Goal: Information Seeking & Learning: Find specific fact

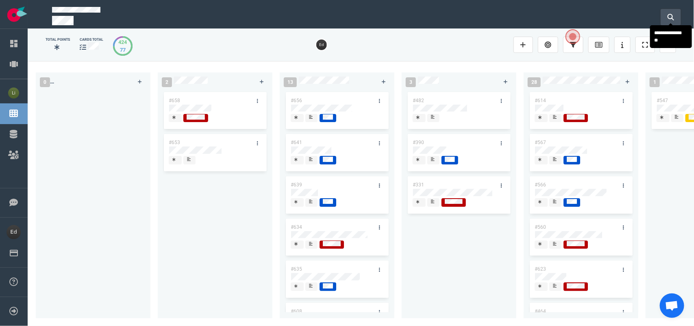
click at [667, 17] on icon at bounding box center [670, 17] width 7 height 7
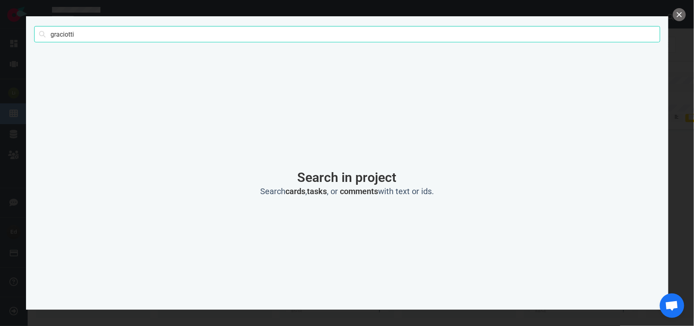
click button "Search" at bounding box center [0, 0] width 0 height 0
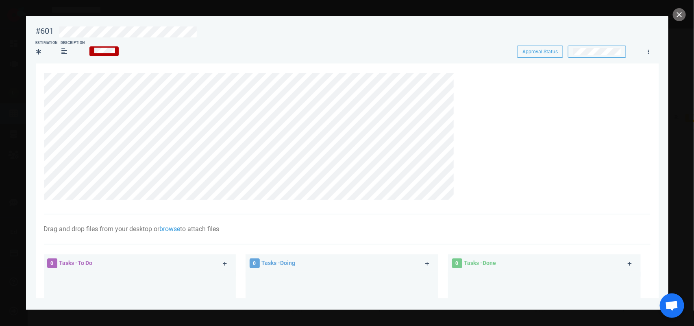
click at [672, 11] on div at bounding box center [347, 163] width 694 height 326
click at [680, 15] on button "close" at bounding box center [679, 14] width 13 height 13
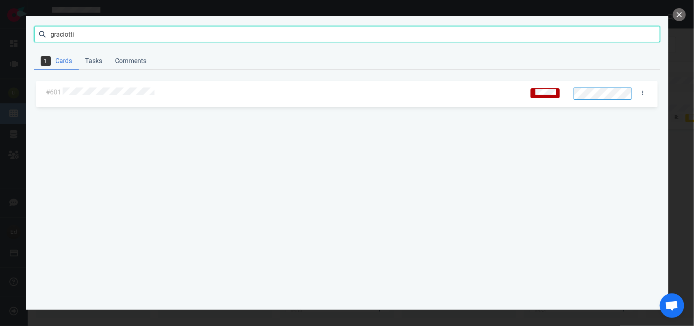
click at [65, 39] on input "graciotti" at bounding box center [347, 34] width 626 height 16
type input "[PERSON_NAME]"
click button "Search" at bounding box center [0, 0] width 0 height 0
click at [79, 98] on div at bounding box center [283, 93] width 445 height 20
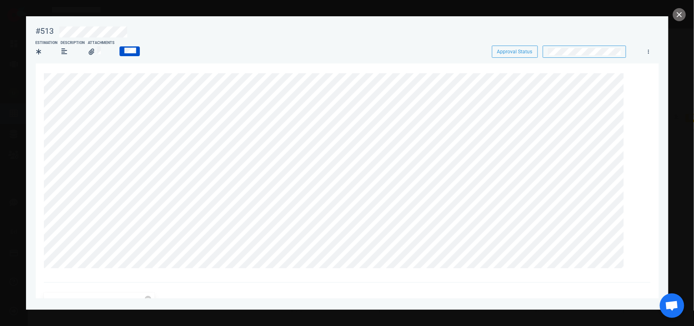
click at [671, 13] on div at bounding box center [347, 163] width 694 height 326
click at [675, 14] on button "close" at bounding box center [679, 14] width 13 height 13
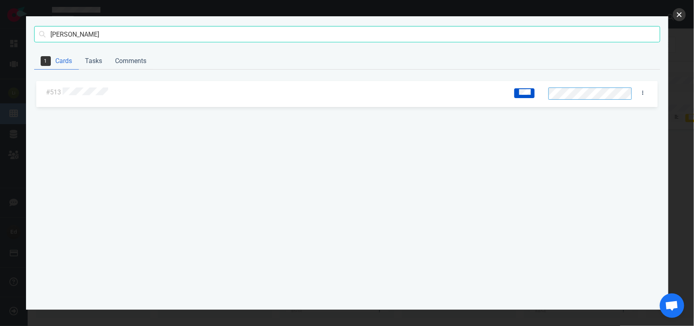
click at [679, 10] on button "close" at bounding box center [679, 14] width 13 height 13
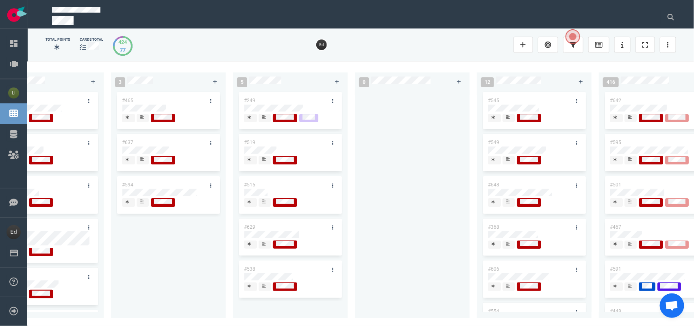
scroll to position [0, 1263]
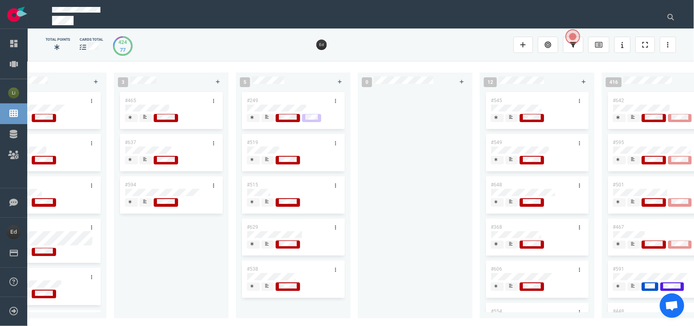
click at [267, 202] on icon at bounding box center [267, 201] width 4 height 4
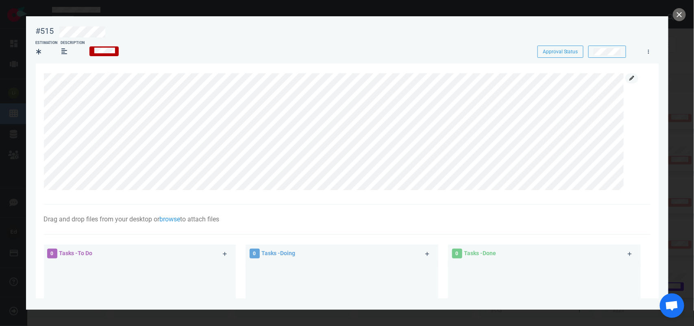
click at [626, 76] on link at bounding box center [631, 78] width 13 height 10
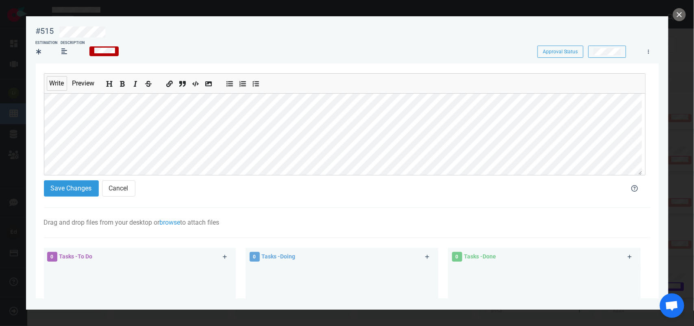
scroll to position [53, 0]
click at [81, 189] on button "Save Changes" at bounding box center [71, 188] width 55 height 16
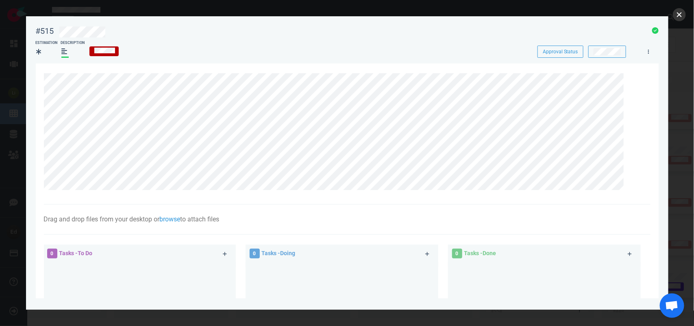
click at [677, 19] on button "close" at bounding box center [679, 14] width 13 height 13
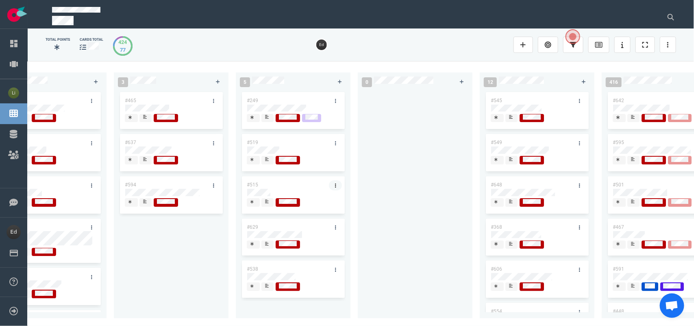
click at [332, 181] on link at bounding box center [335, 185] width 13 height 10
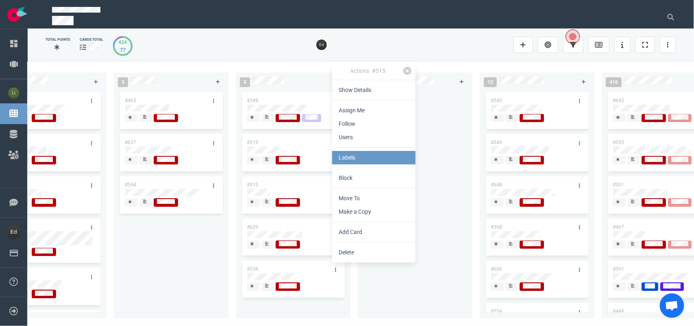
click at [362, 160] on link "Labels" at bounding box center [373, 157] width 83 height 13
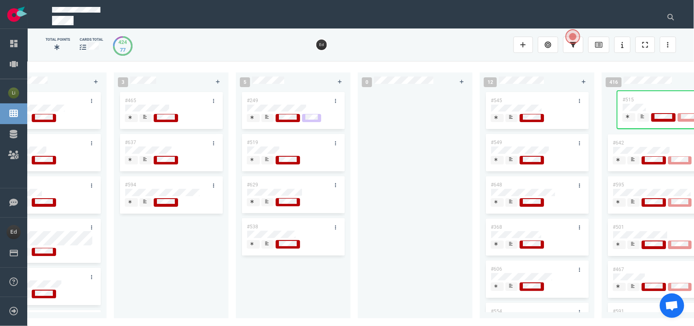
drag, startPoint x: 263, startPoint y: 183, endPoint x: 639, endPoint y: 98, distance: 385.5
click at [639, 98] on div "0 2 #658 #653 13 #656 #641 #639 #634 #635 #608 #611 #602 #603 3 #482 #390 #331 …" at bounding box center [361, 193] width 666 height 264
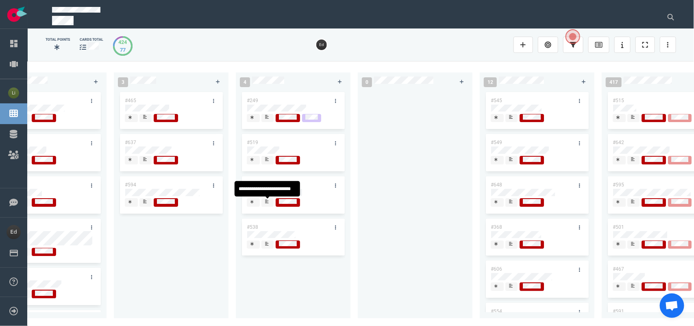
click at [267, 202] on icon at bounding box center [267, 201] width 4 height 4
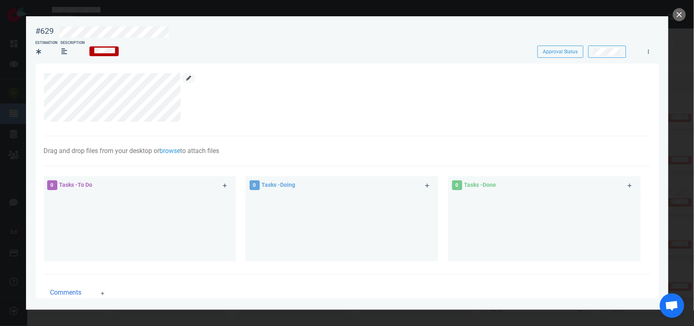
click at [188, 80] on link at bounding box center [188, 78] width 13 height 10
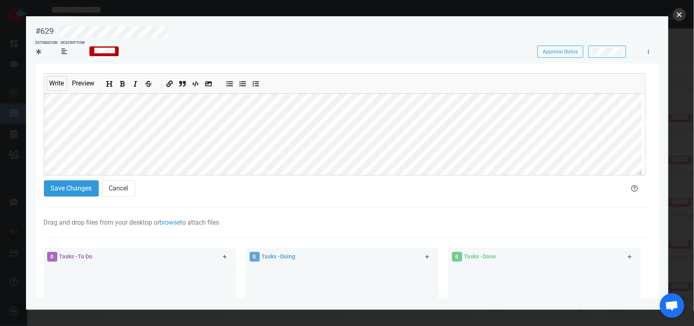
click at [675, 17] on button "close" at bounding box center [679, 14] width 13 height 13
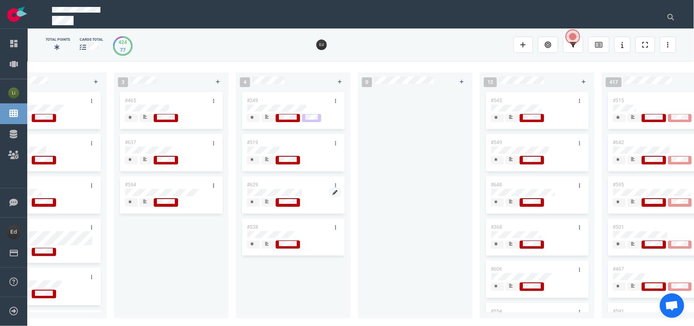
click at [332, 188] on link at bounding box center [334, 192] width 13 height 10
click at [332, 183] on link at bounding box center [335, 185] width 13 height 10
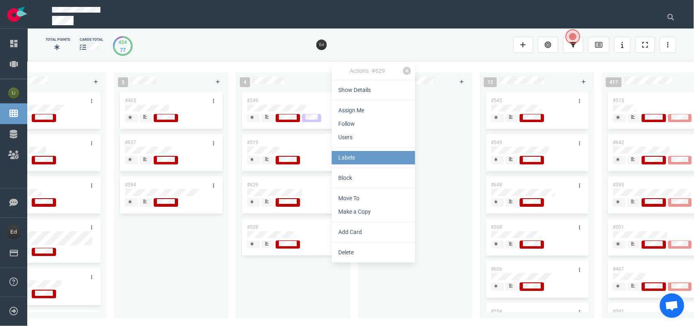
click at [347, 161] on link "Labels" at bounding box center [373, 157] width 83 height 13
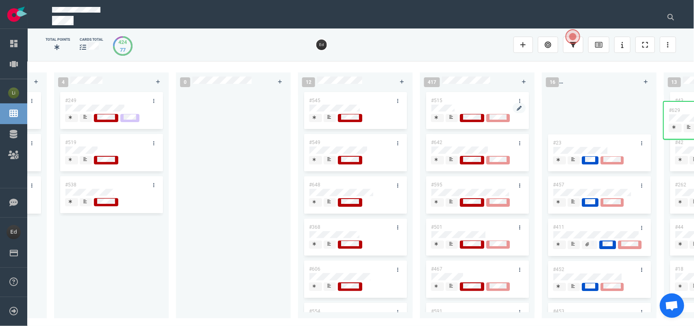
scroll to position [0, 1472]
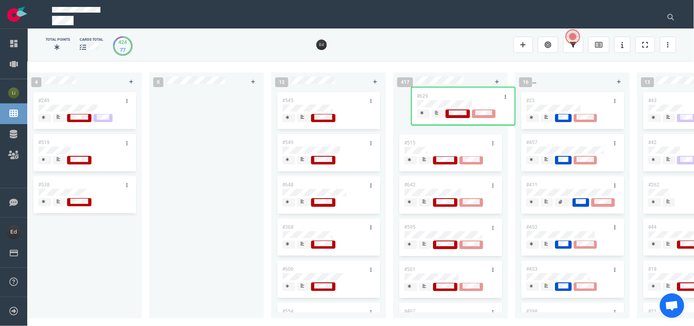
drag, startPoint x: 271, startPoint y: 185, endPoint x: 441, endPoint y: 96, distance: 192.2
click at [441, 96] on div "0 2 #658 #653 13 #656 #641 #639 #634 #635 #608 #611 #602 #603 3 #482 #390 #331 …" at bounding box center [361, 193] width 666 height 264
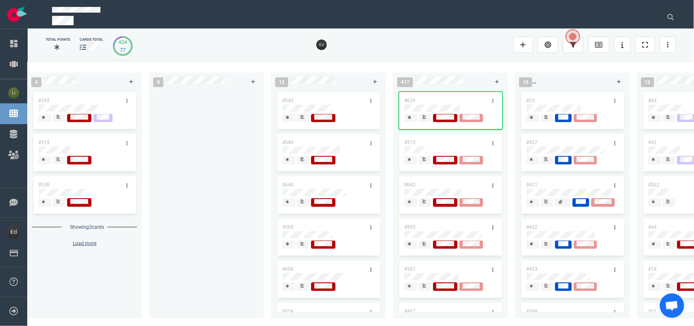
drag, startPoint x: 435, startPoint y: 325, endPoint x: 413, endPoint y: 325, distance: 21.9
click at [407, 324] on div "0 2 #658 #653 13 #656 #641 #639 #634 #635 #608 #611 #602 #603 3 #482 #390 #331 …" at bounding box center [361, 193] width 666 height 264
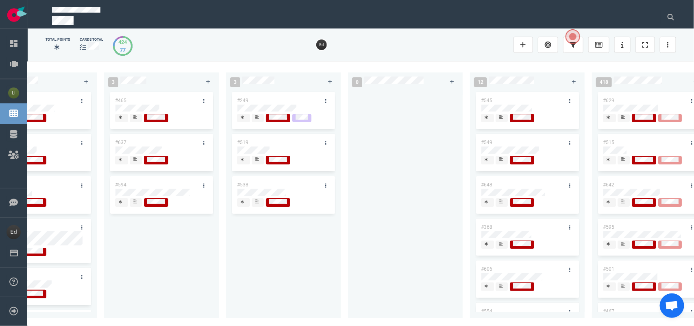
scroll to position [0, 1142]
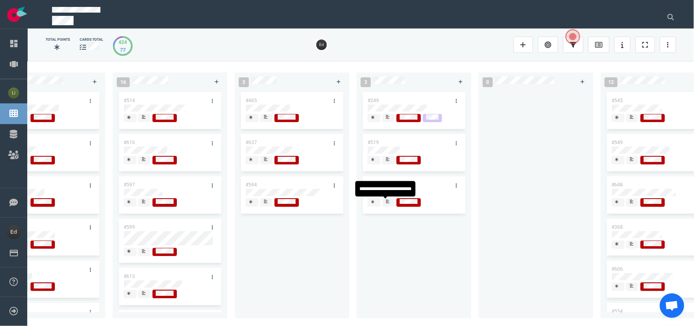
click at [391, 202] on div at bounding box center [388, 202] width 6 height 9
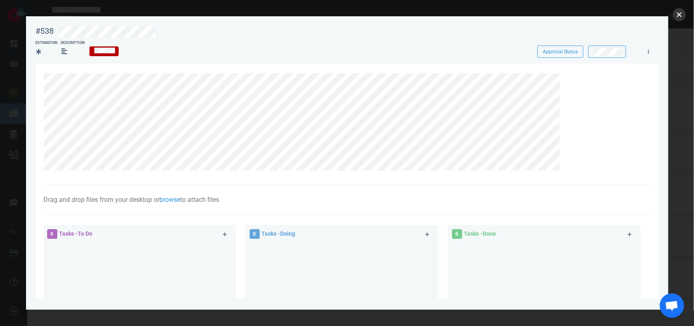
click at [680, 13] on button "close" at bounding box center [679, 14] width 13 height 13
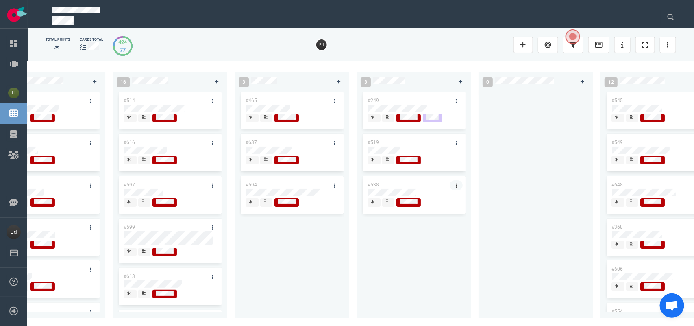
click at [454, 186] on link at bounding box center [456, 185] width 13 height 10
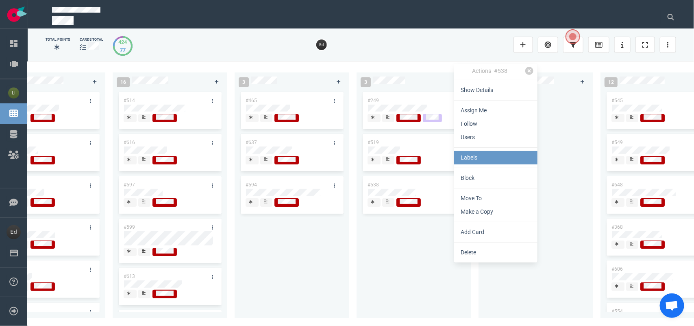
click at [471, 159] on link "Labels" at bounding box center [495, 157] width 83 height 13
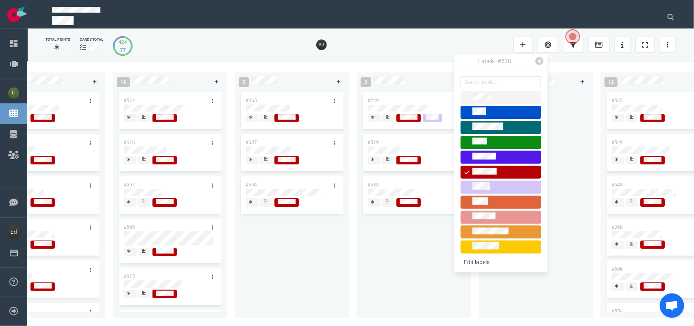
click at [480, 209] on link at bounding box center [500, 202] width 93 height 15
click at [480, 208] on link at bounding box center [500, 202] width 93 height 15
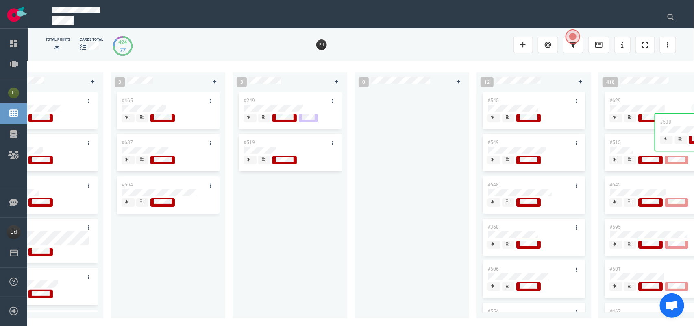
scroll to position [0, 1348]
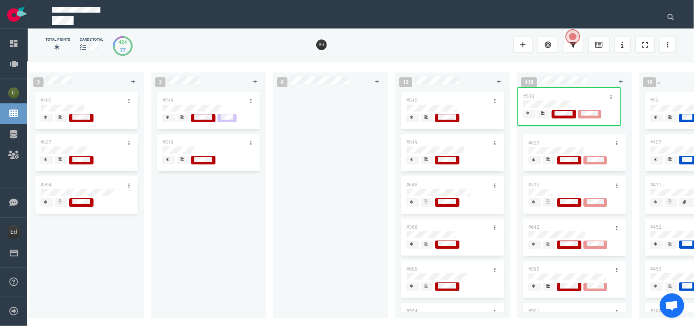
drag, startPoint x: 519, startPoint y: 205, endPoint x: 538, endPoint y: 98, distance: 108.4
click at [538, 98] on div "0 2 #658 #653 13 #656 #641 #639 #634 #635 #608 #611 #602 #603 3 #482 #390 #331 …" at bounding box center [361, 193] width 666 height 264
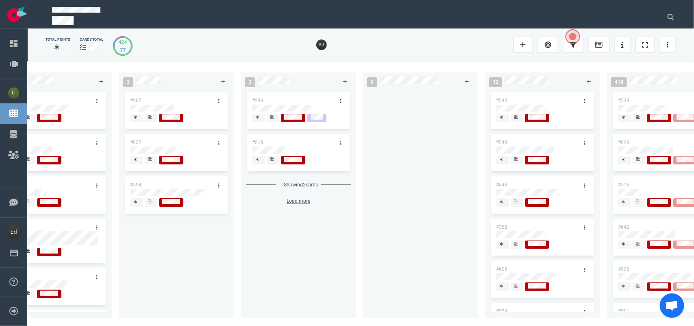
scroll to position [0, 1059]
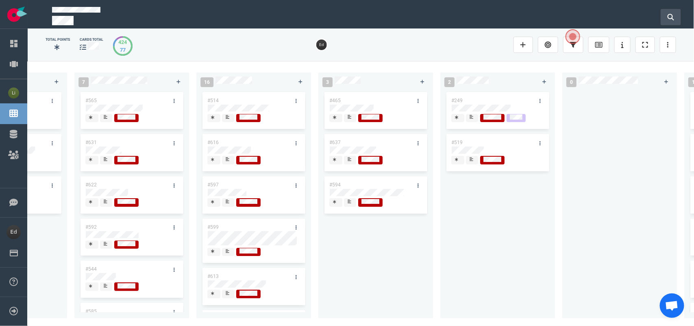
click at [665, 13] on button at bounding box center [670, 17] width 20 height 16
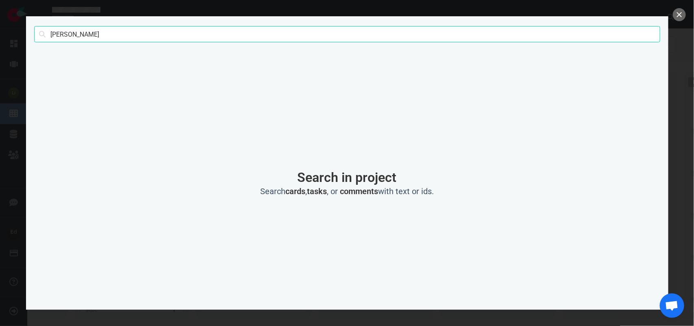
click at [61, 33] on input "[PERSON_NAME]" at bounding box center [347, 34] width 626 height 16
click button "Search" at bounding box center [0, 0] width 0 height 0
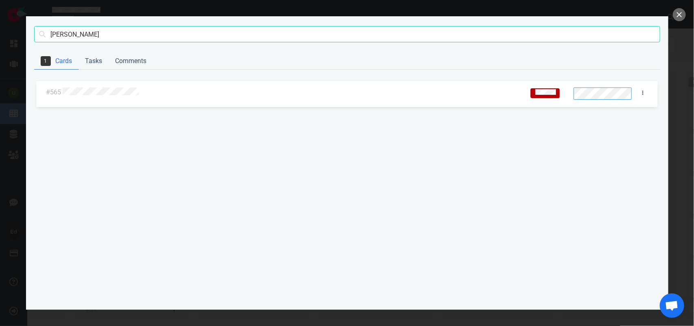
click at [93, 96] on div at bounding box center [291, 92] width 456 height 11
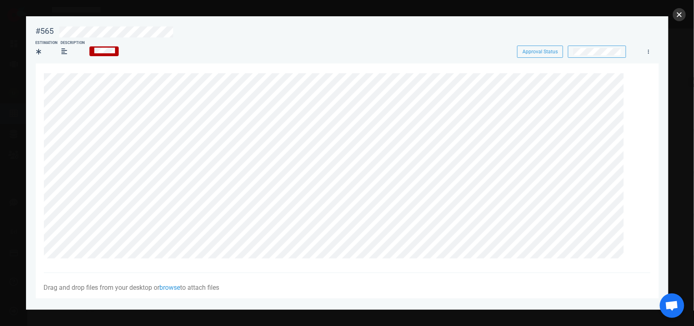
click at [678, 15] on button "close" at bounding box center [679, 14] width 13 height 13
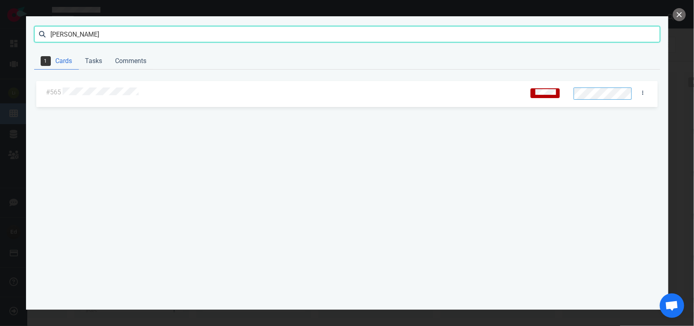
click at [67, 32] on input "[PERSON_NAME]" at bounding box center [347, 34] width 626 height 16
click button "Search" at bounding box center [0, 0] width 0 height 0
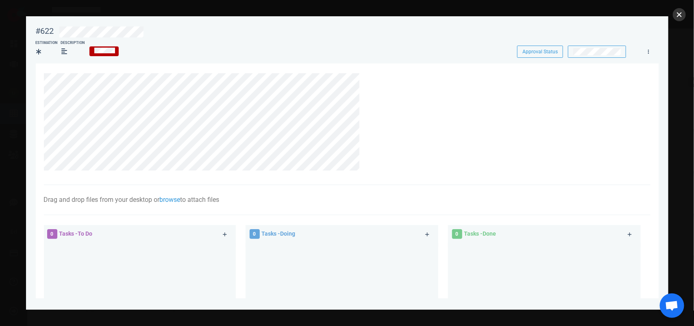
click at [678, 15] on button "close" at bounding box center [679, 14] width 13 height 13
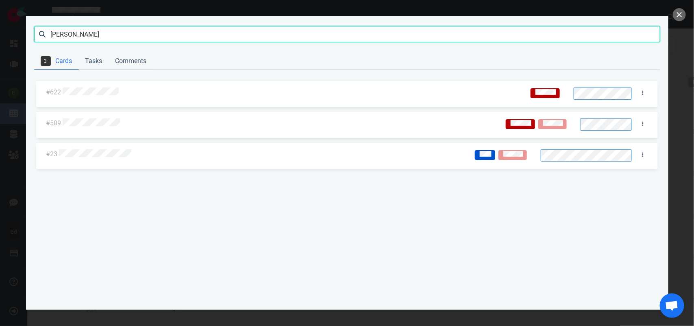
drag, startPoint x: 65, startPoint y: 37, endPoint x: 27, endPoint y: 34, distance: 38.3
click at [27, 34] on section "[PERSON_NAME] Search 3 Cards Tasks Comments #622 #509 #23" at bounding box center [347, 162] width 642 height 293
click button "Search" at bounding box center [0, 0] width 0 height 0
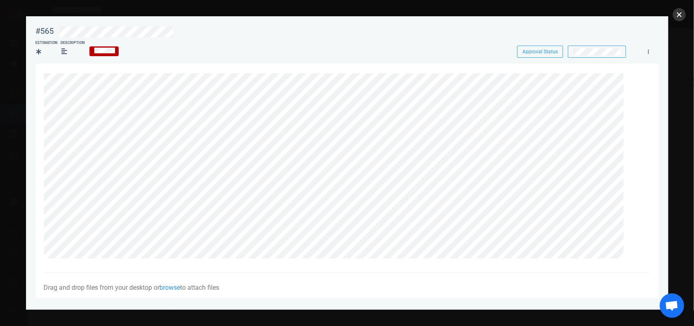
click at [673, 17] on button "close" at bounding box center [679, 14] width 13 height 13
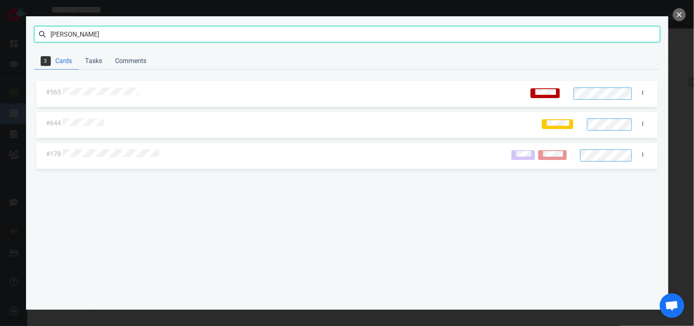
click at [60, 39] on input "[PERSON_NAME]" at bounding box center [347, 34] width 626 height 16
click button "Search" at bounding box center [0, 0] width 0 height 0
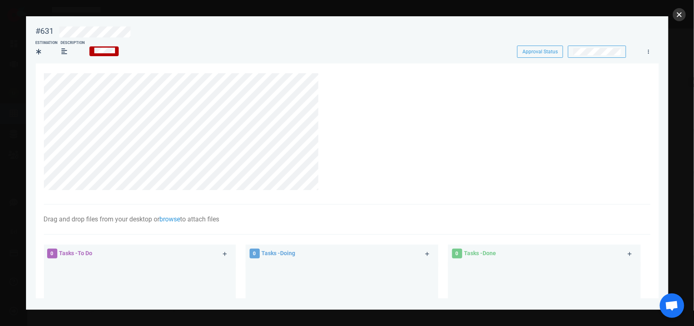
click at [673, 13] on button "close" at bounding box center [679, 14] width 13 height 13
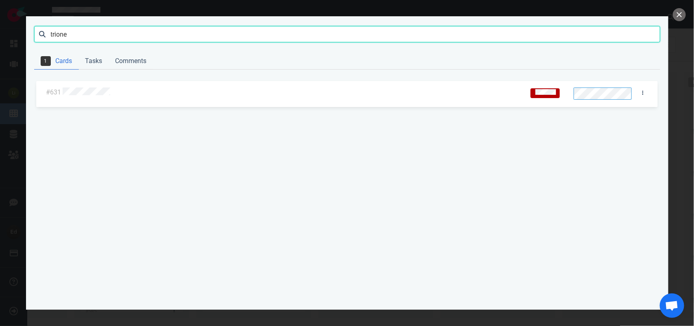
click at [63, 37] on input "trione" at bounding box center [347, 34] width 626 height 16
click button "Search" at bounding box center [0, 0] width 0 height 0
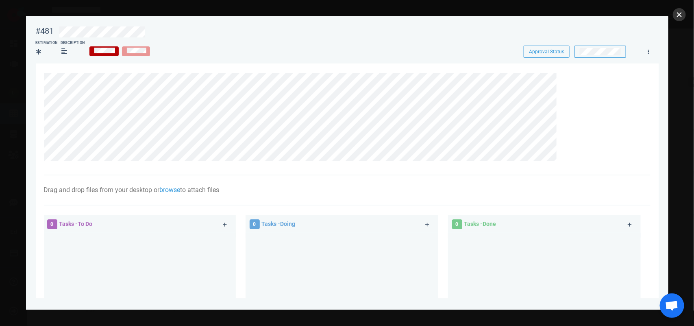
click at [673, 17] on button "close" at bounding box center [679, 14] width 13 height 13
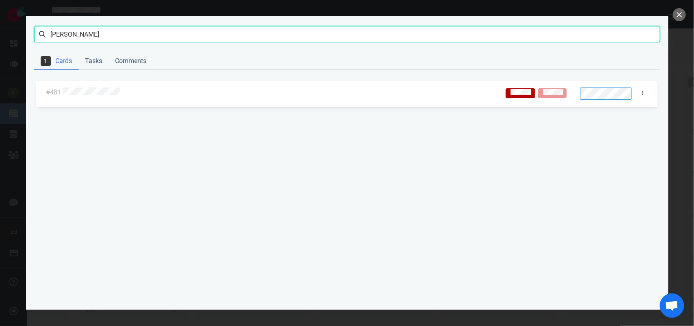
click at [56, 36] on input "[PERSON_NAME]" at bounding box center [347, 34] width 626 height 16
type input "venturi"
click button "Search" at bounding box center [0, 0] width 0 height 0
